Goal: Task Accomplishment & Management: Manage account settings

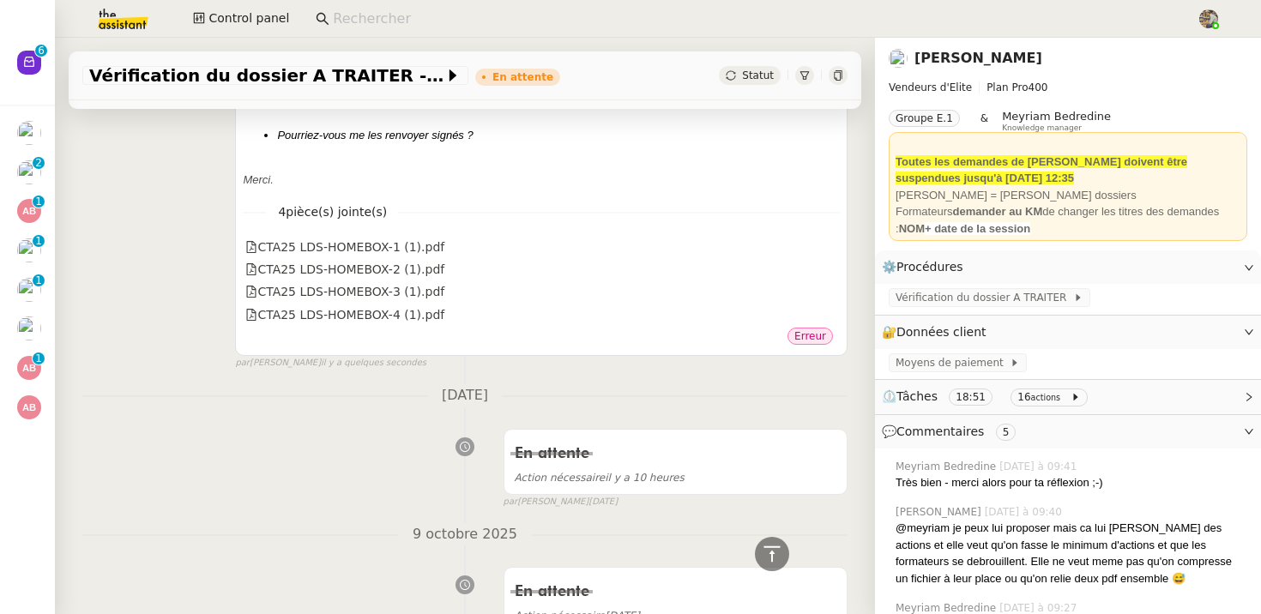
scroll to position [323, 0]
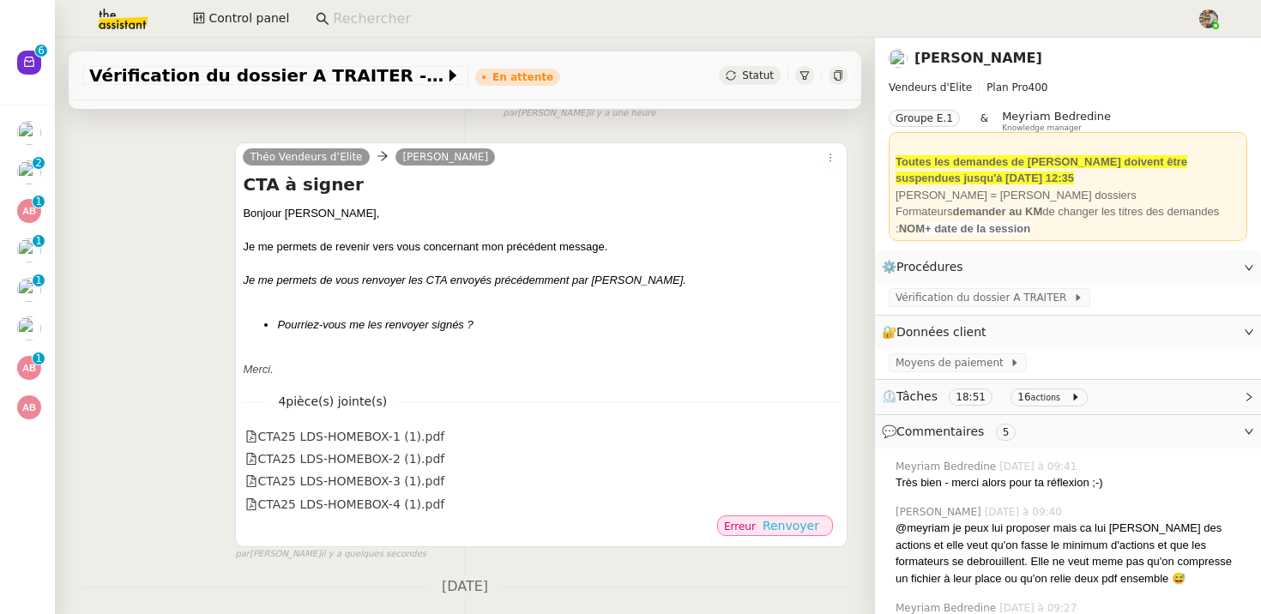
click at [813, 529] on span "Renvoyer" at bounding box center [790, 525] width 57 height 17
click at [786, 527] on span "Renvoyer" at bounding box center [790, 525] width 57 height 17
click at [146, 334] on div "Théo Vendeurs d’Elite Laurent De Smet CTA à signer Bonjour ﻿Laurent, Je me perm…" at bounding box center [464, 343] width 765 height 433
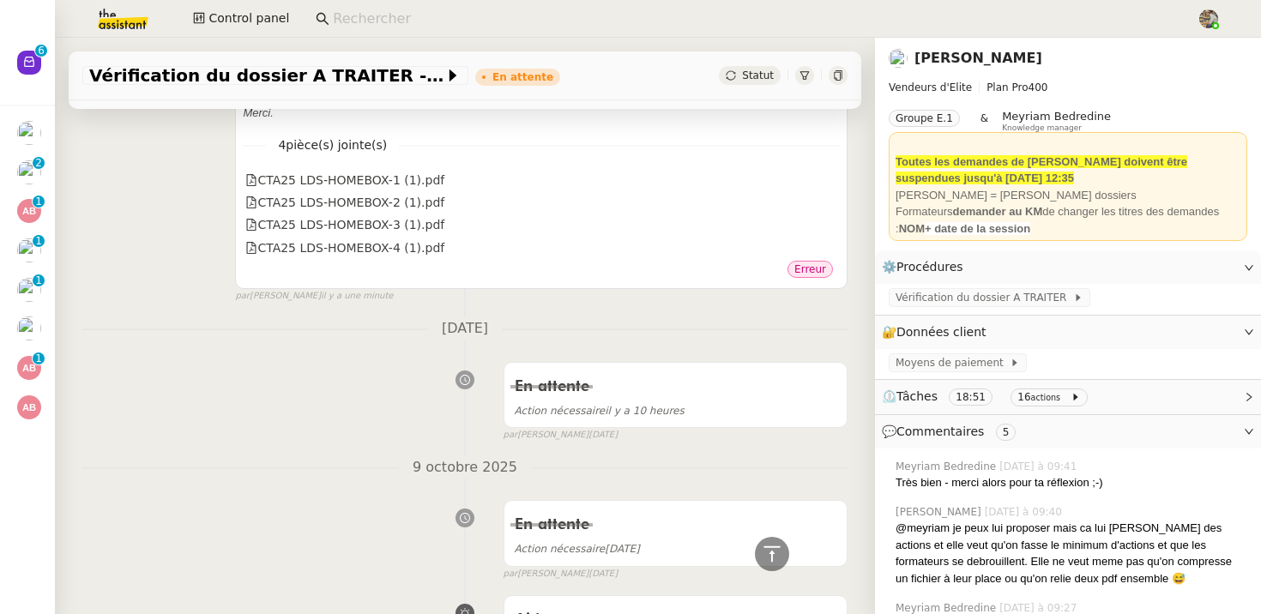
scroll to position [550, 0]
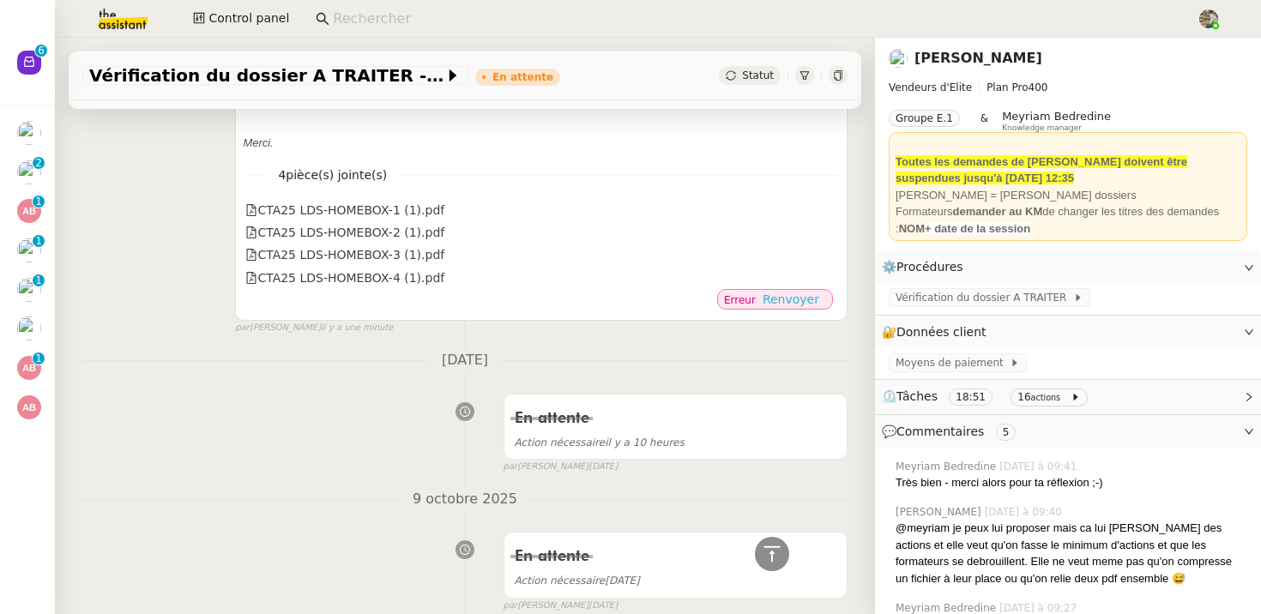
click at [783, 304] on span "Renvoyer" at bounding box center [790, 299] width 57 height 17
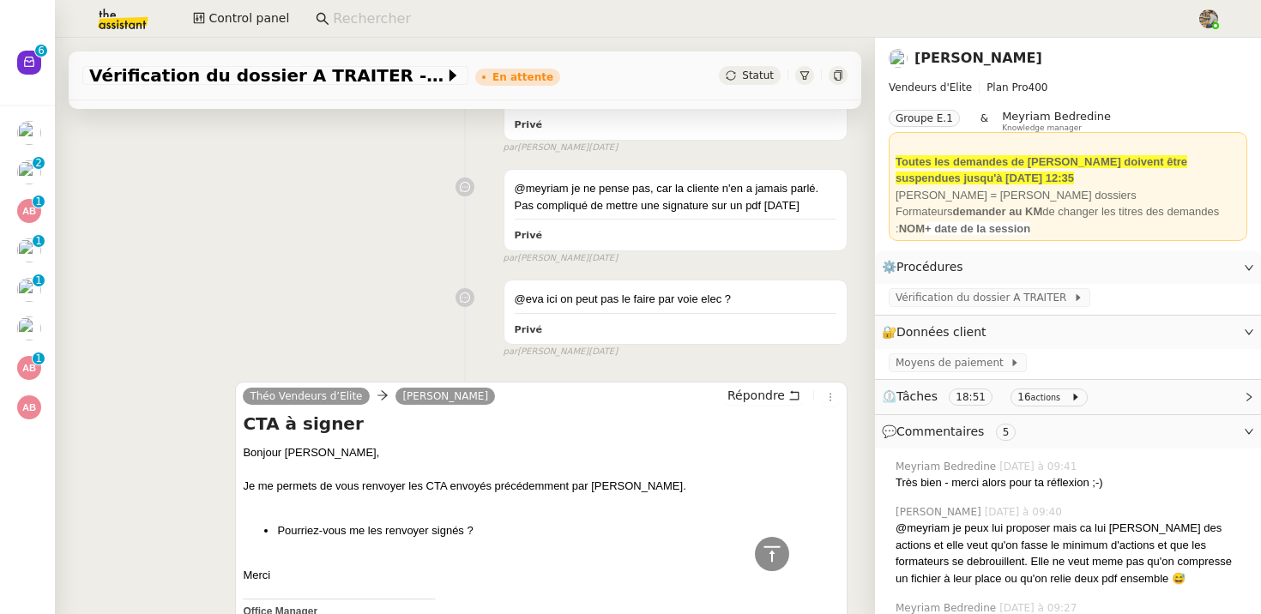
scroll to position [2031, 0]
